Goal: Browse casually

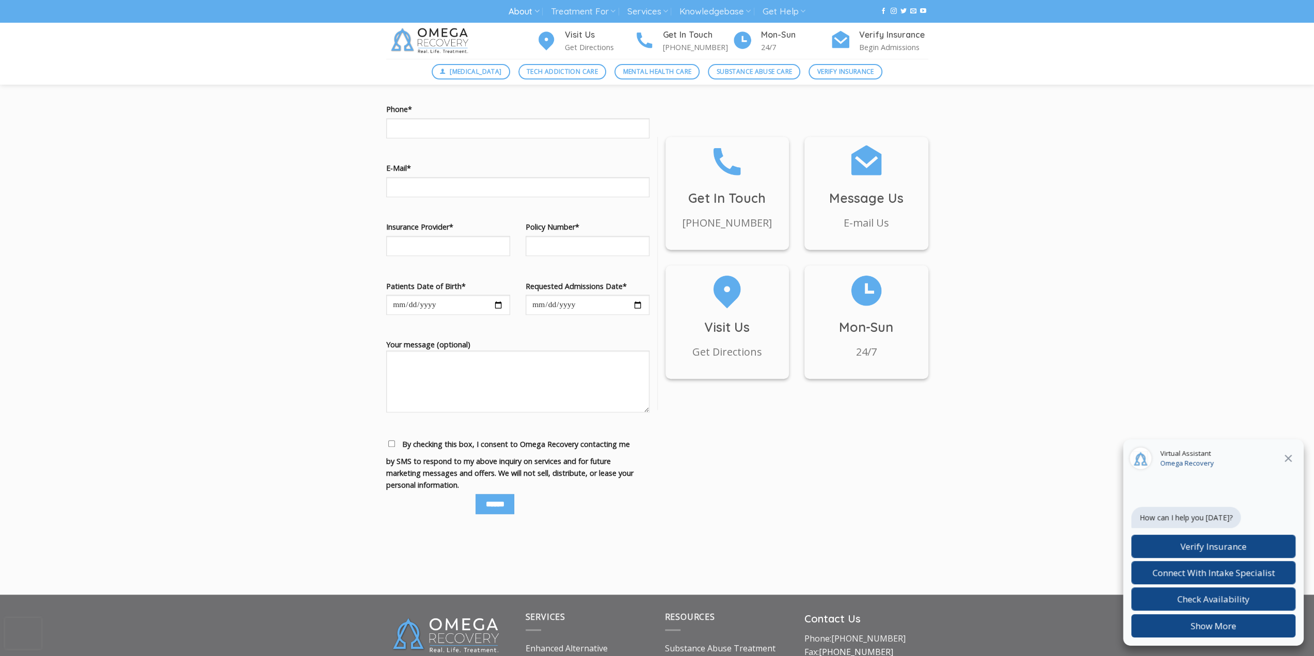
scroll to position [4867, 0]
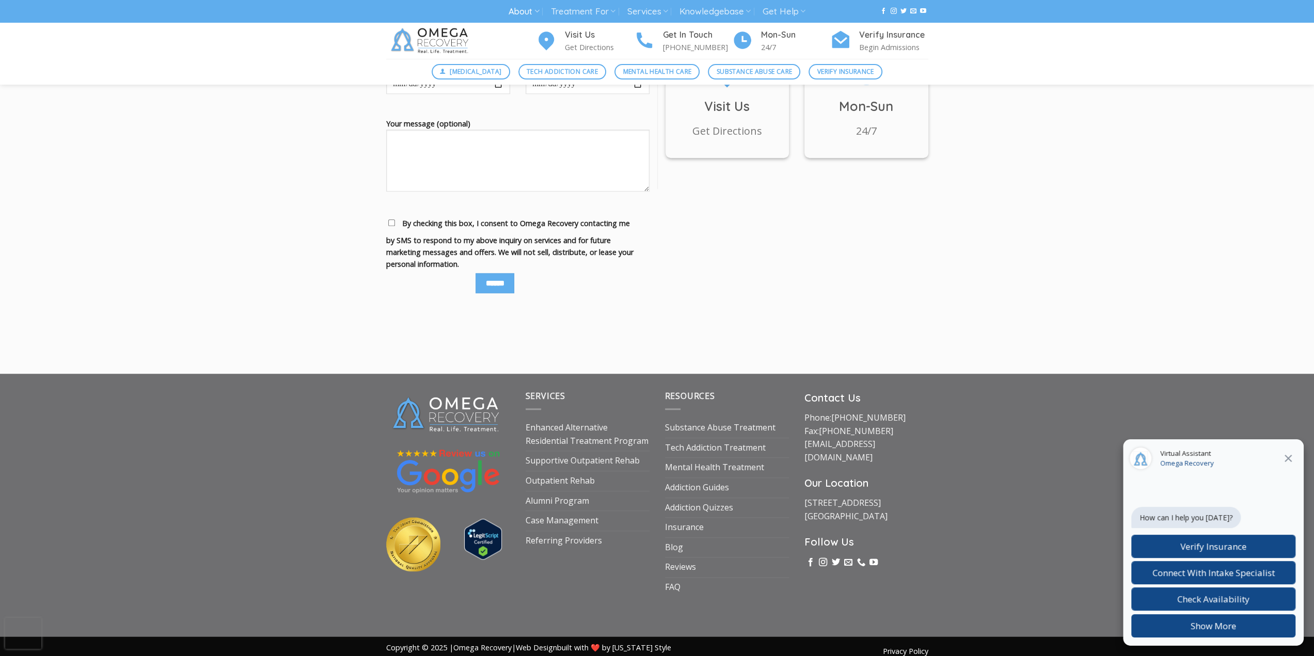
click at [1289, 456] on icon "Close" at bounding box center [1288, 458] width 12 height 12
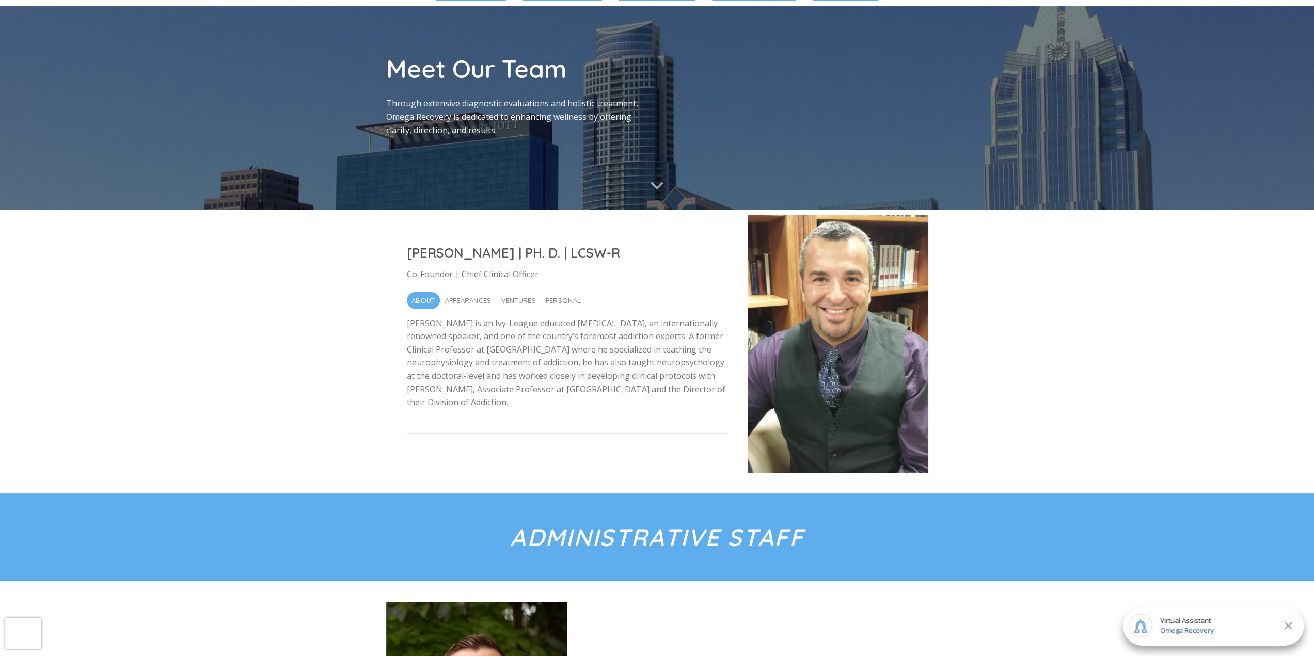
scroll to position [0, 0]
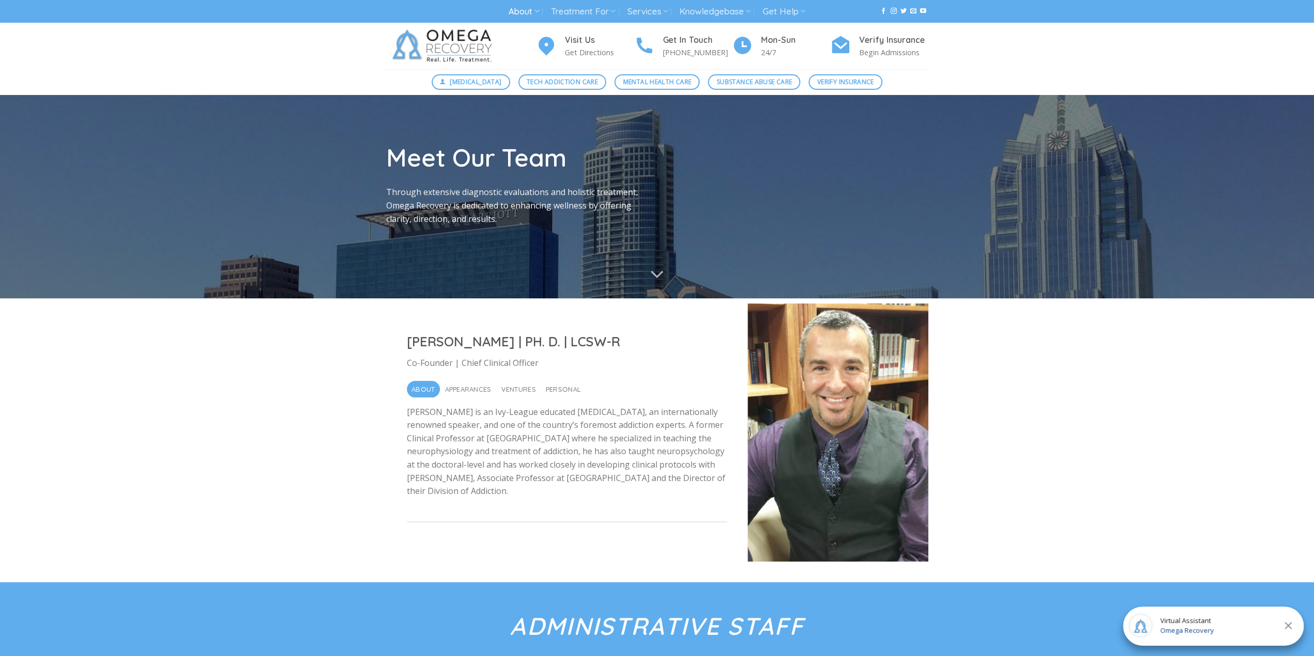
drag, startPoint x: 964, startPoint y: 306, endPoint x: 933, endPoint y: 62, distance: 245.6
drag, startPoint x: 772, startPoint y: 369, endPoint x: 716, endPoint y: 108, distance: 267.2
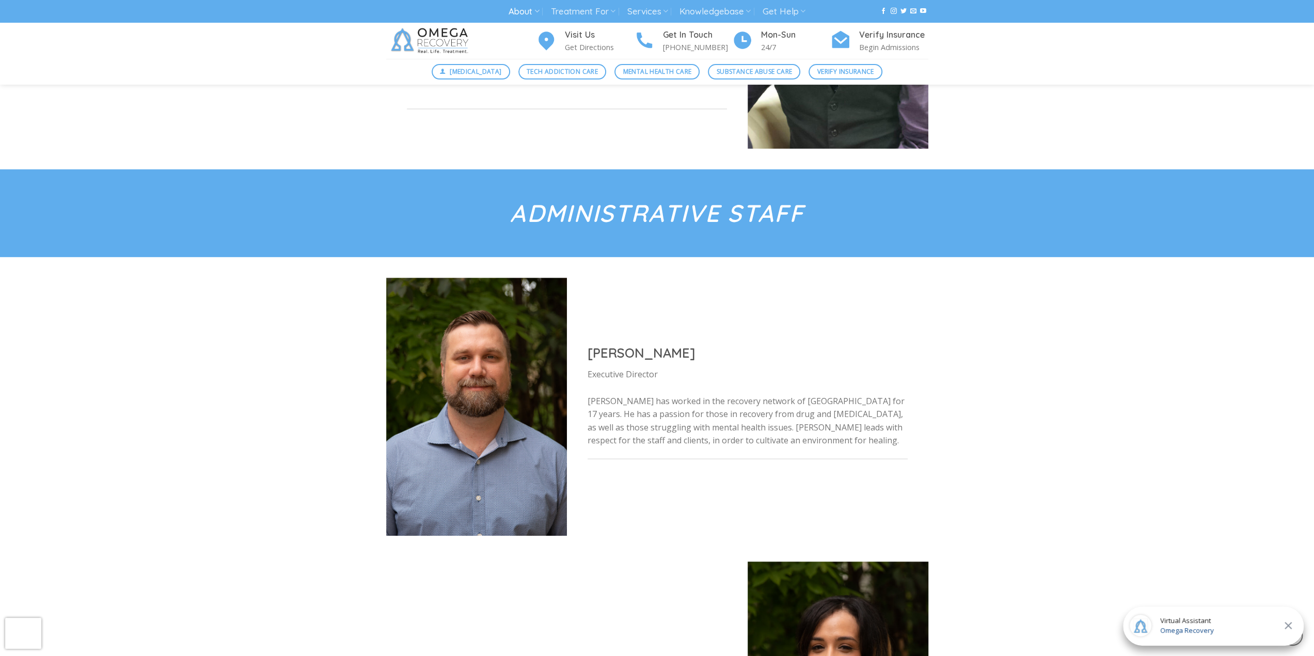
scroll to position [723, 0]
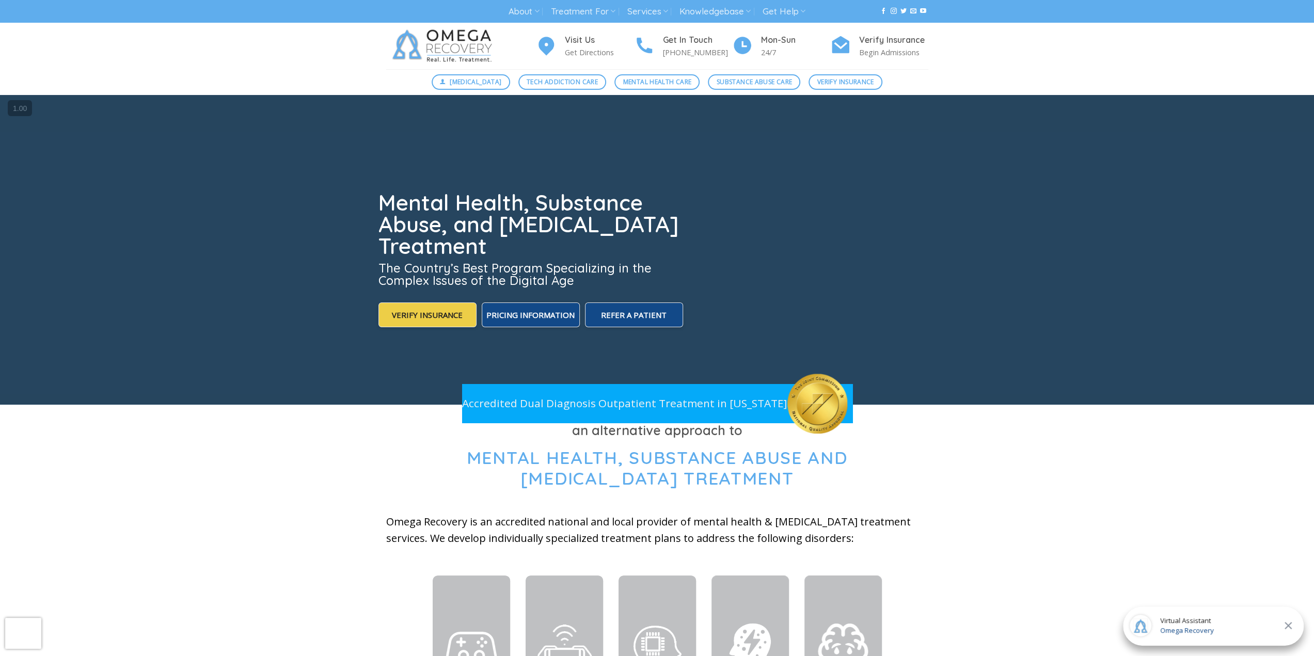
click at [1279, 627] on button "Close" at bounding box center [1288, 625] width 19 height 13
click at [1280, 626] on div "Chat widget header" at bounding box center [1282, 625] width 23 height 23
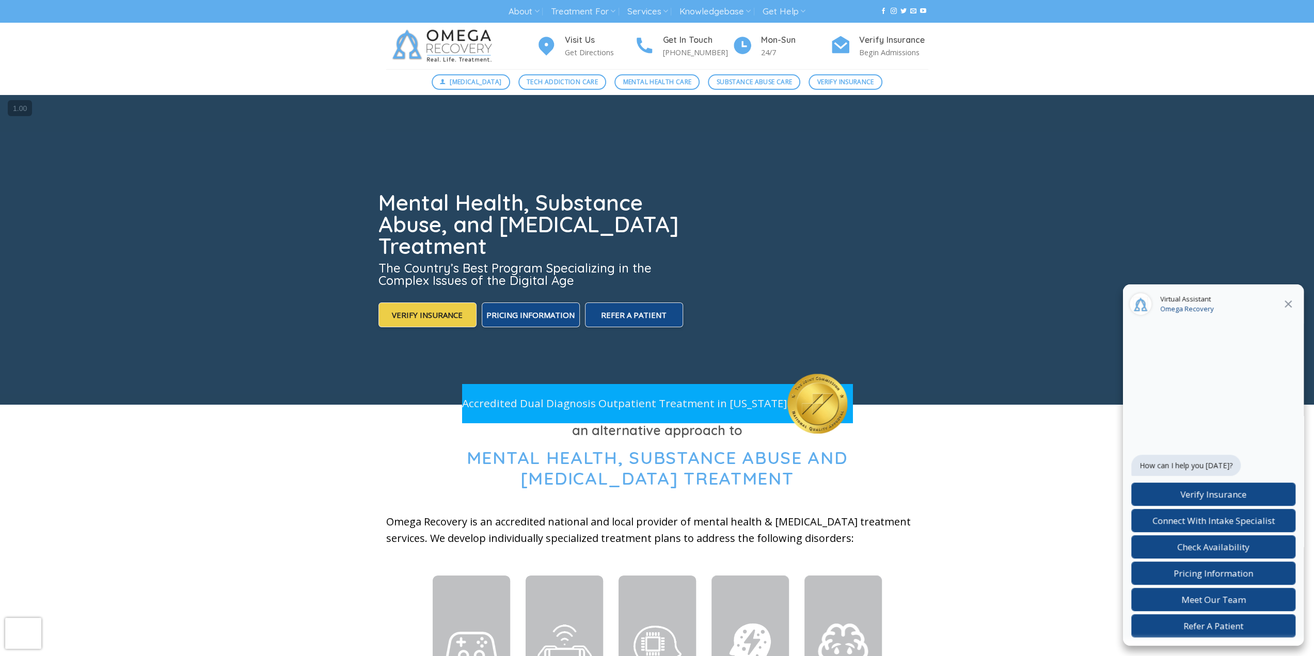
click at [1288, 297] on button "Close" at bounding box center [1288, 303] width 19 height 13
